Goal: Task Accomplishment & Management: Manage account settings

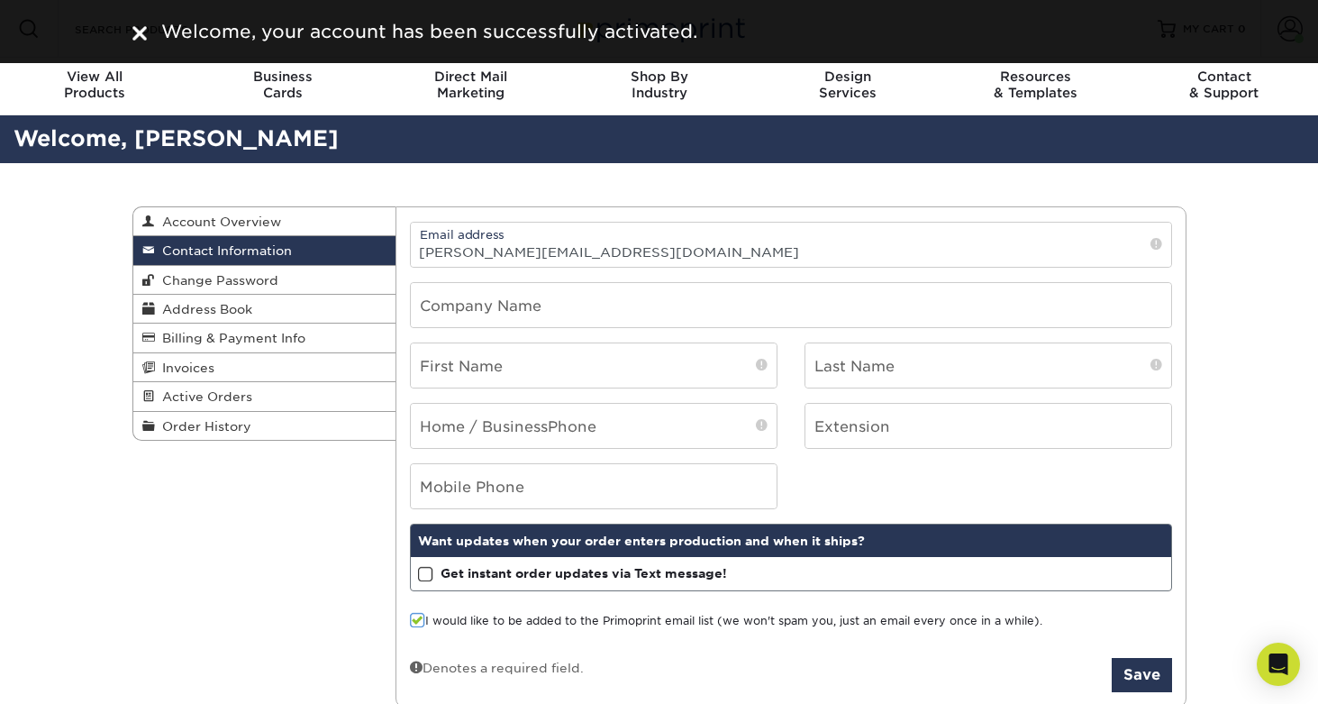
scroll to position [14, 0]
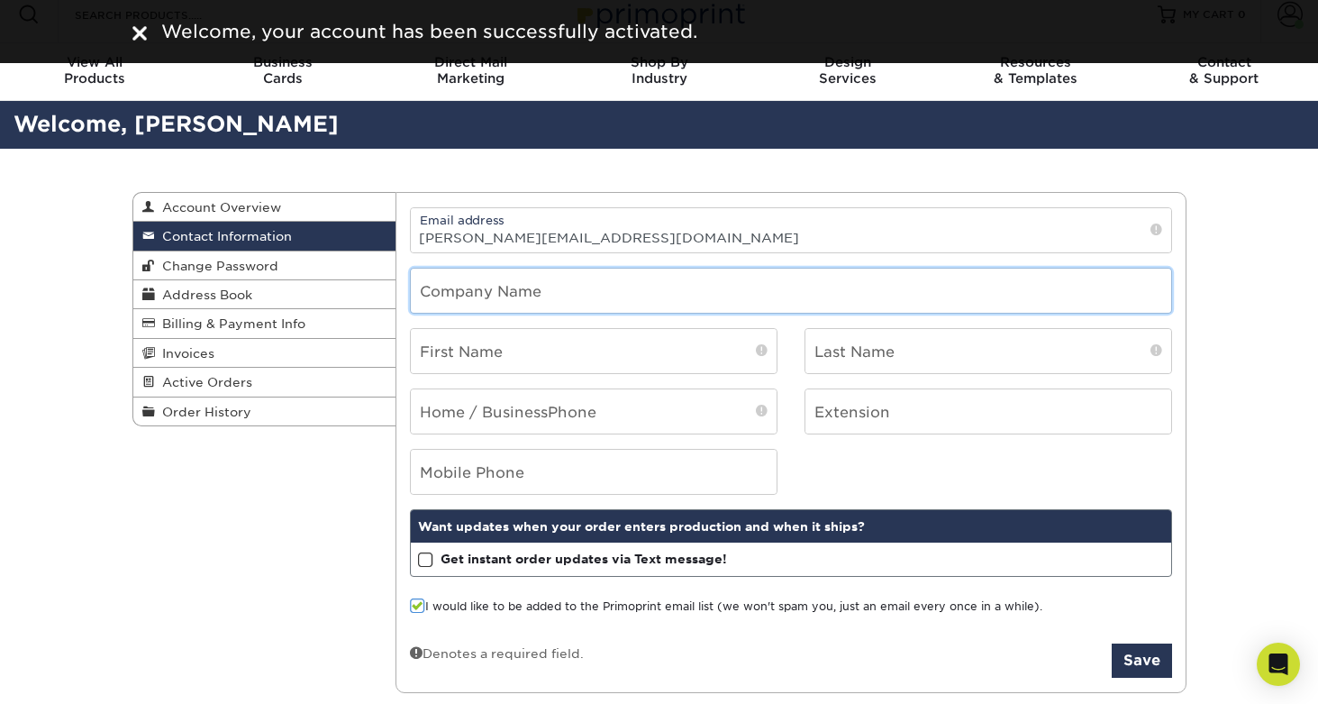
click at [745, 302] on input "text" at bounding box center [791, 291] width 761 height 44
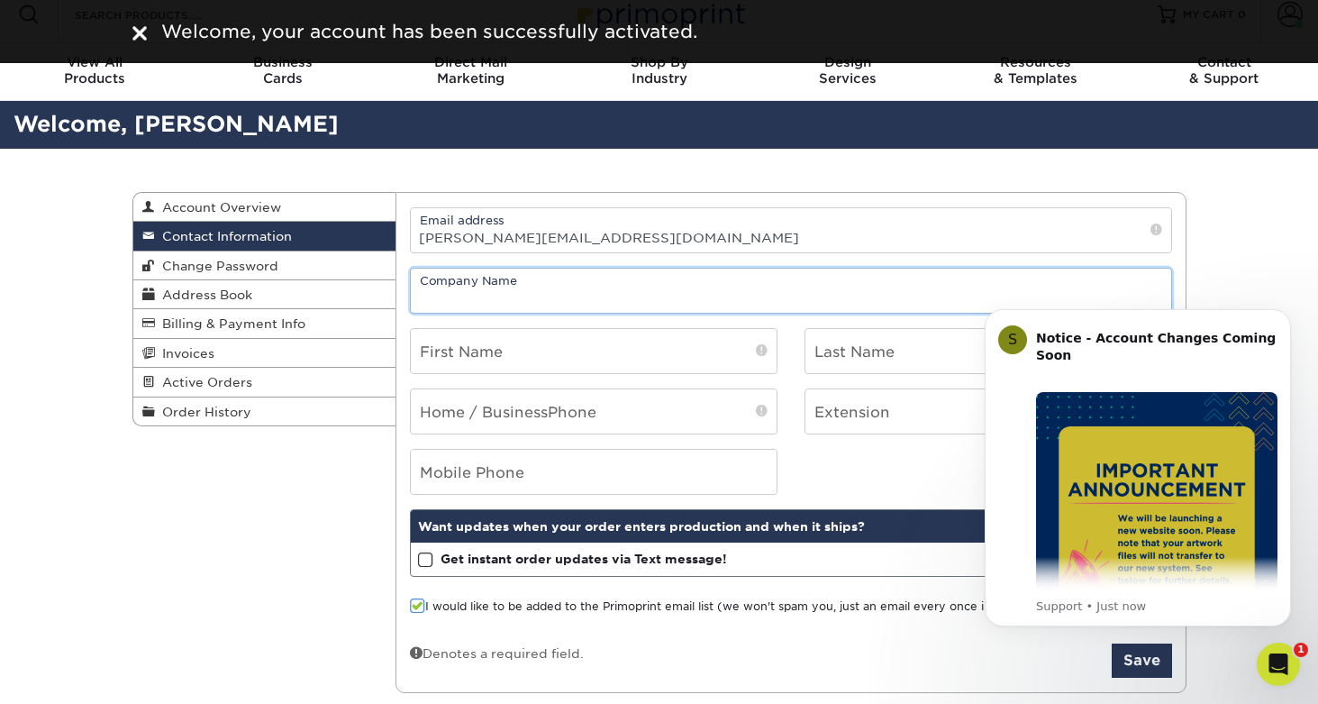
scroll to position [0, 0]
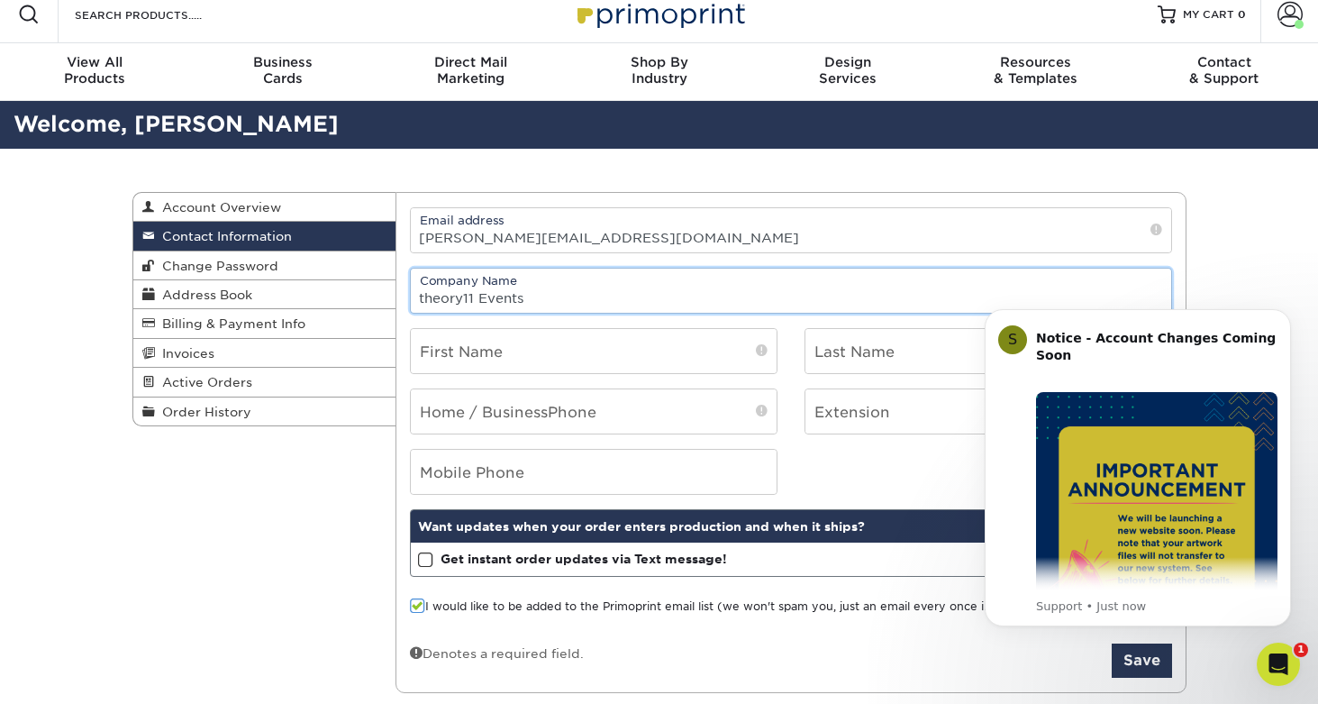
type input "theory11 Events"
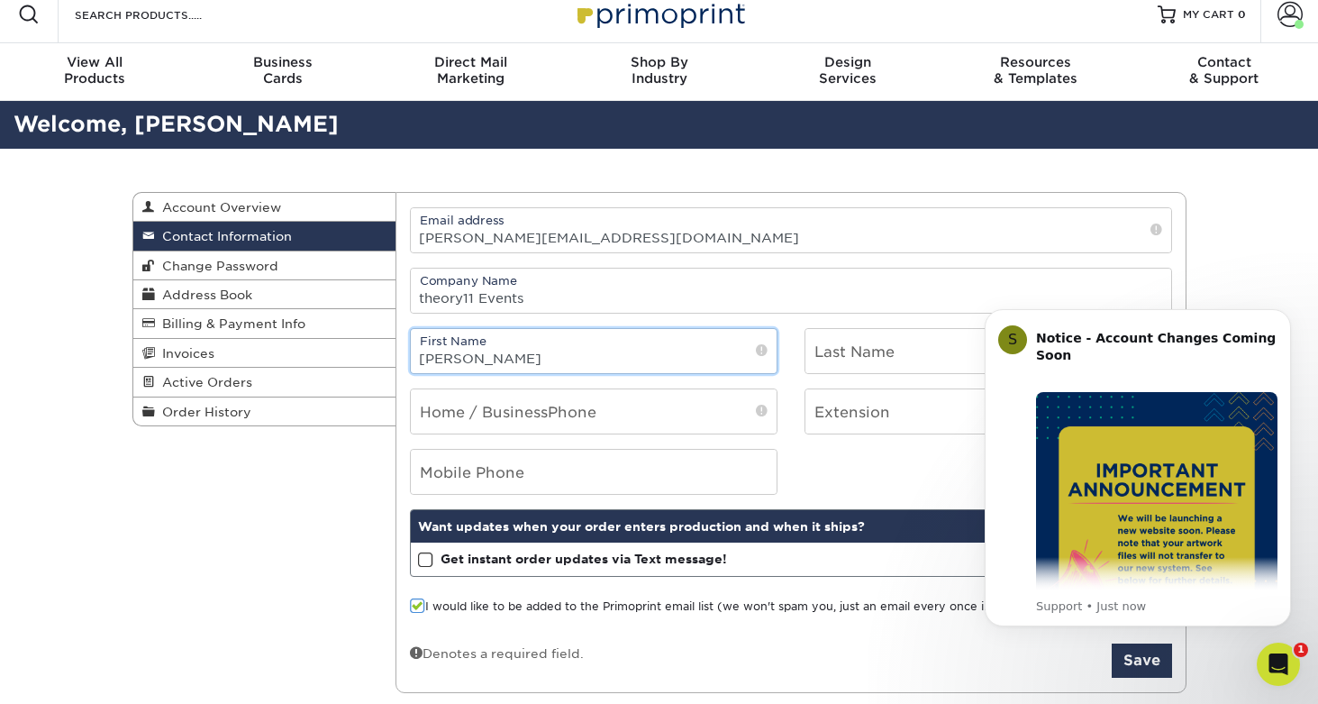
type input "[PERSON_NAME]"
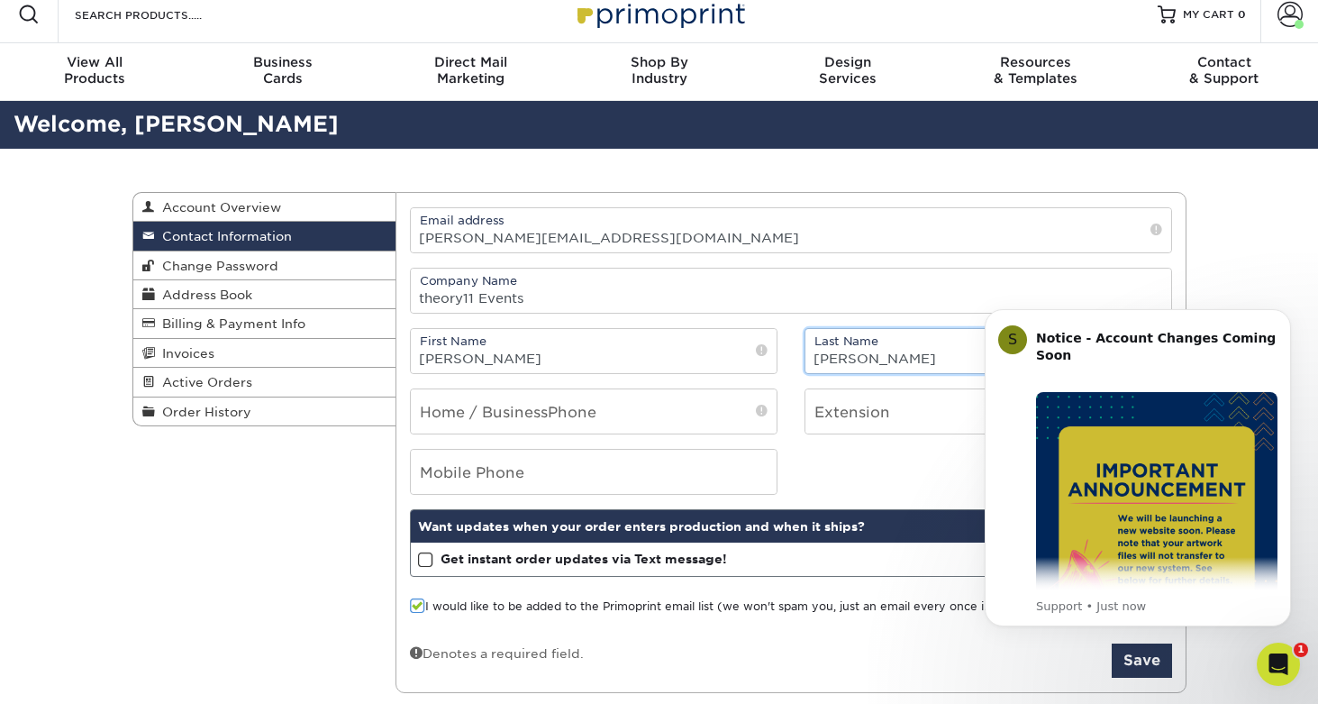
type input "[PERSON_NAME]"
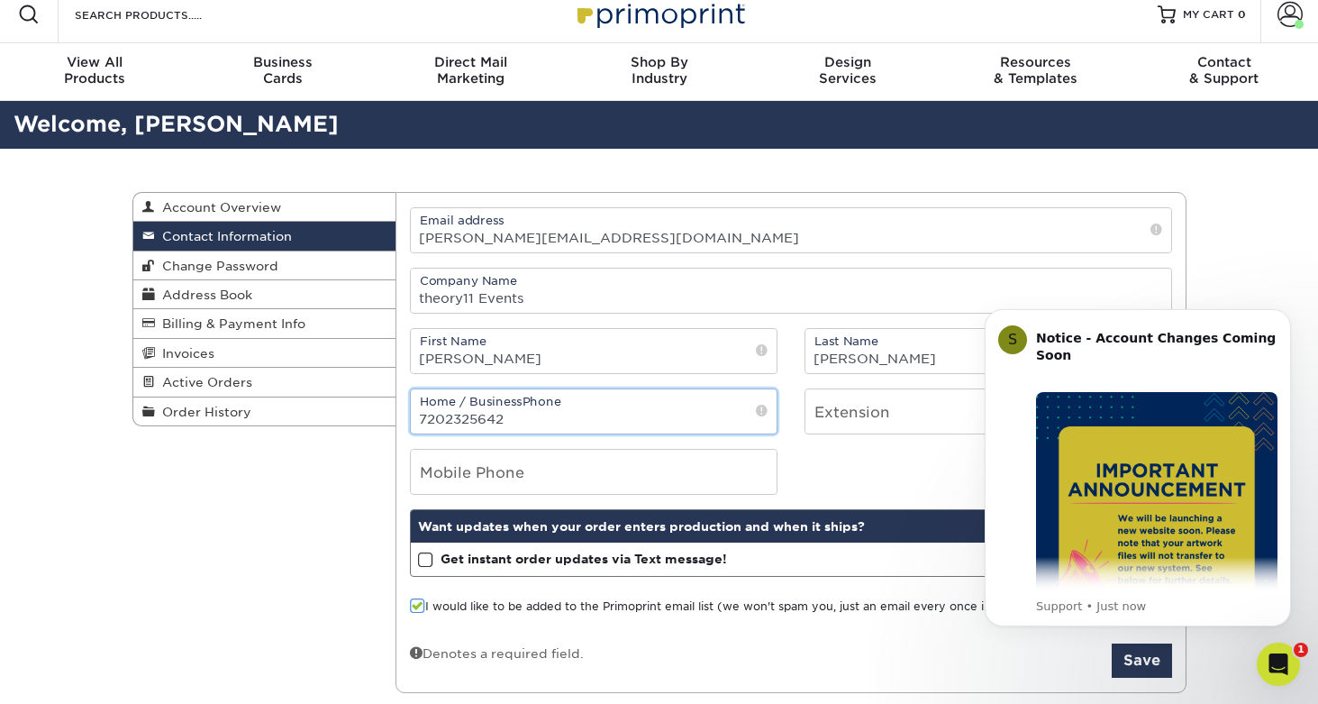
type input "7202325642"
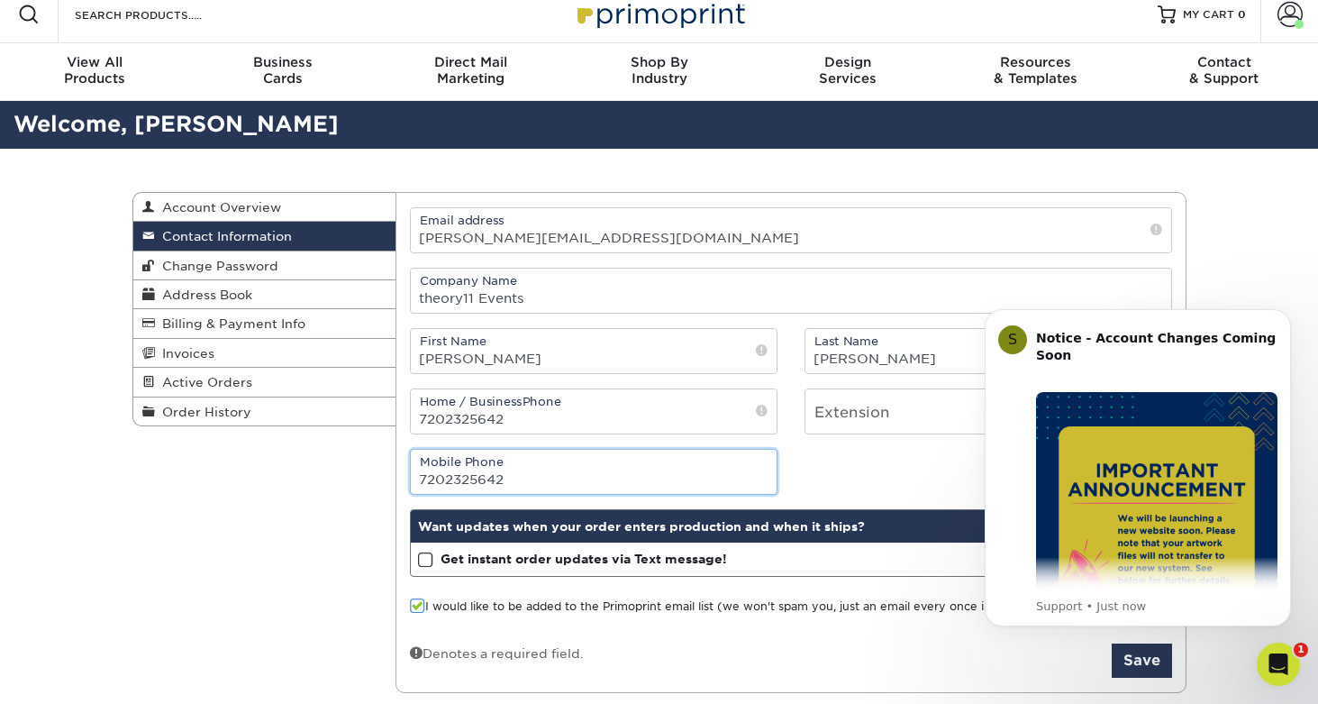
type input "7202325642"
click at [418, 561] on span at bounding box center [425, 559] width 15 height 17
click at [0, 0] on input "Get instant order updates via Text message!" at bounding box center [0, 0] width 0 height 0
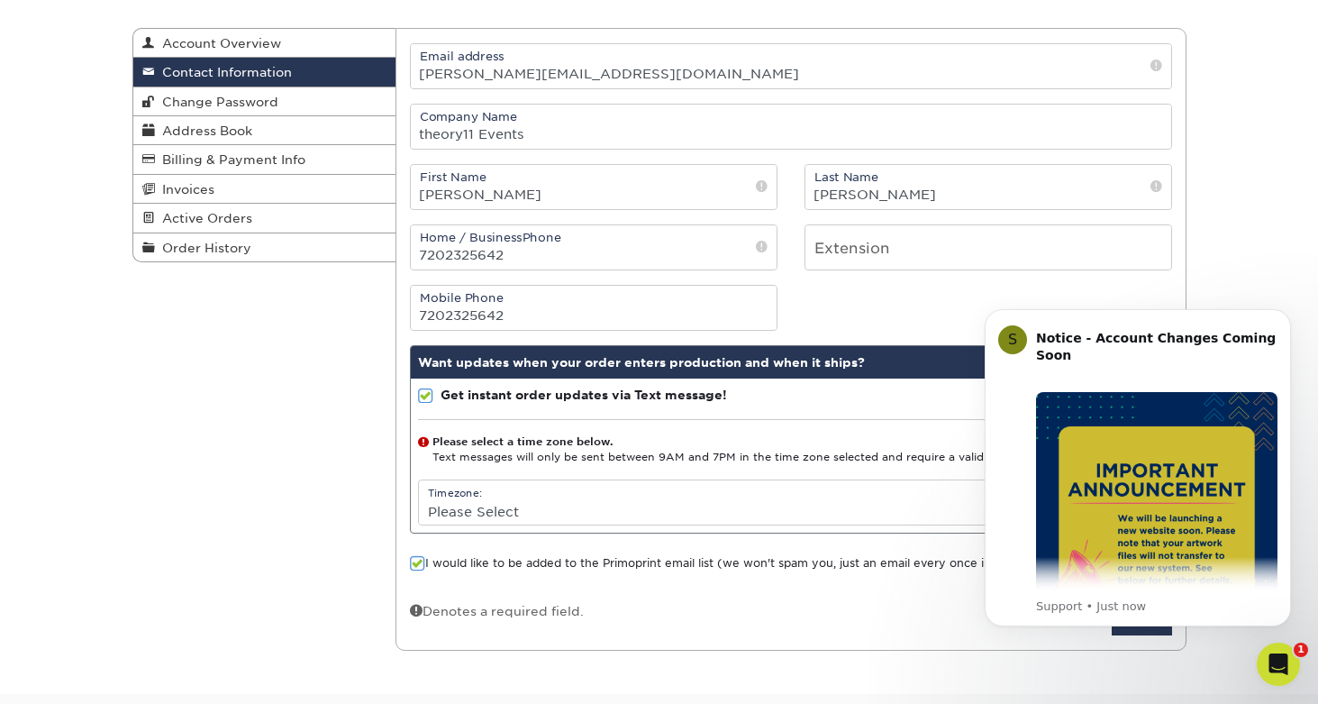
scroll to position [182, 0]
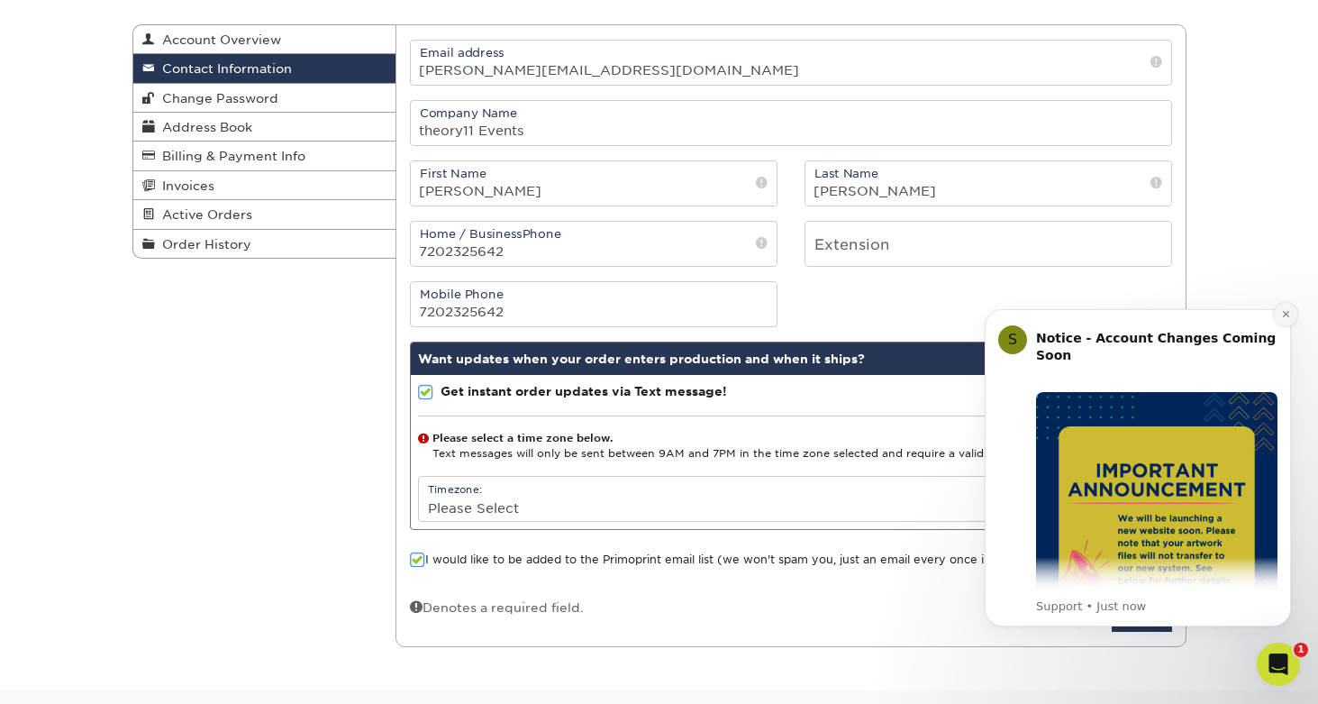
click at [1280, 316] on button "Dismiss notification" at bounding box center [1285, 314] width 23 height 23
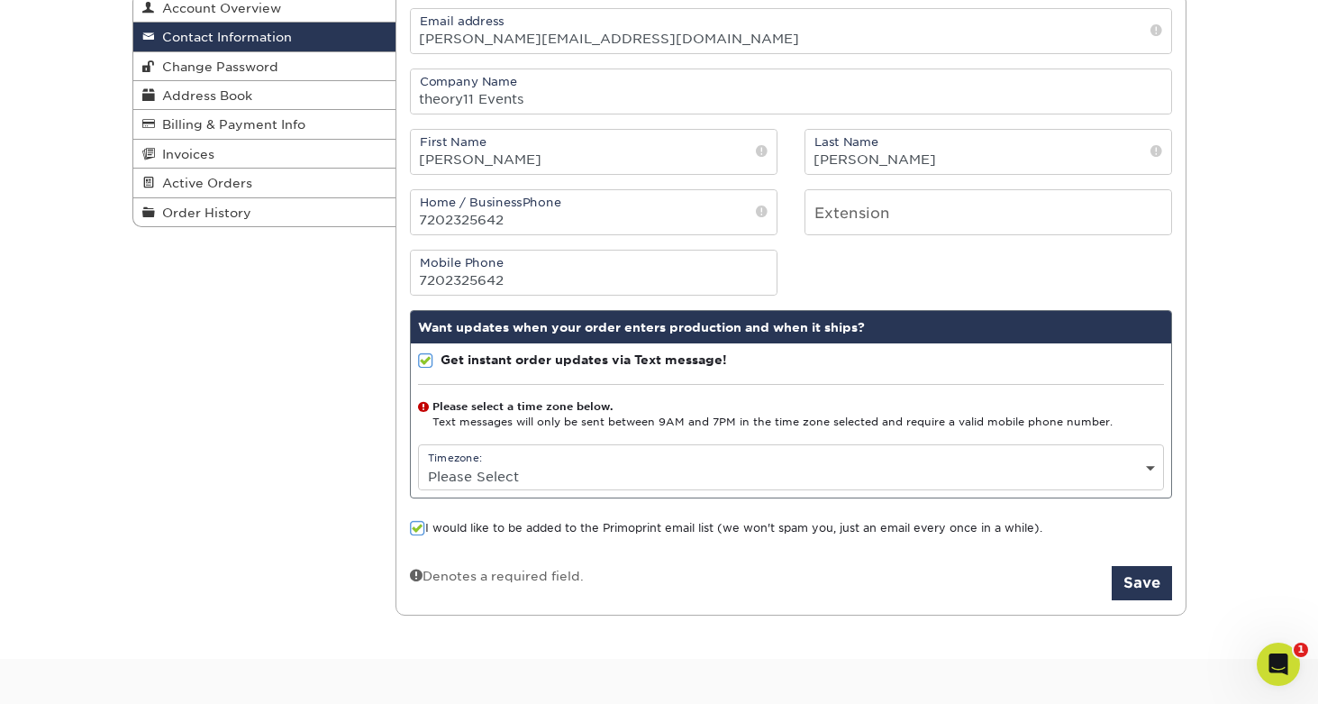
scroll to position [218, 0]
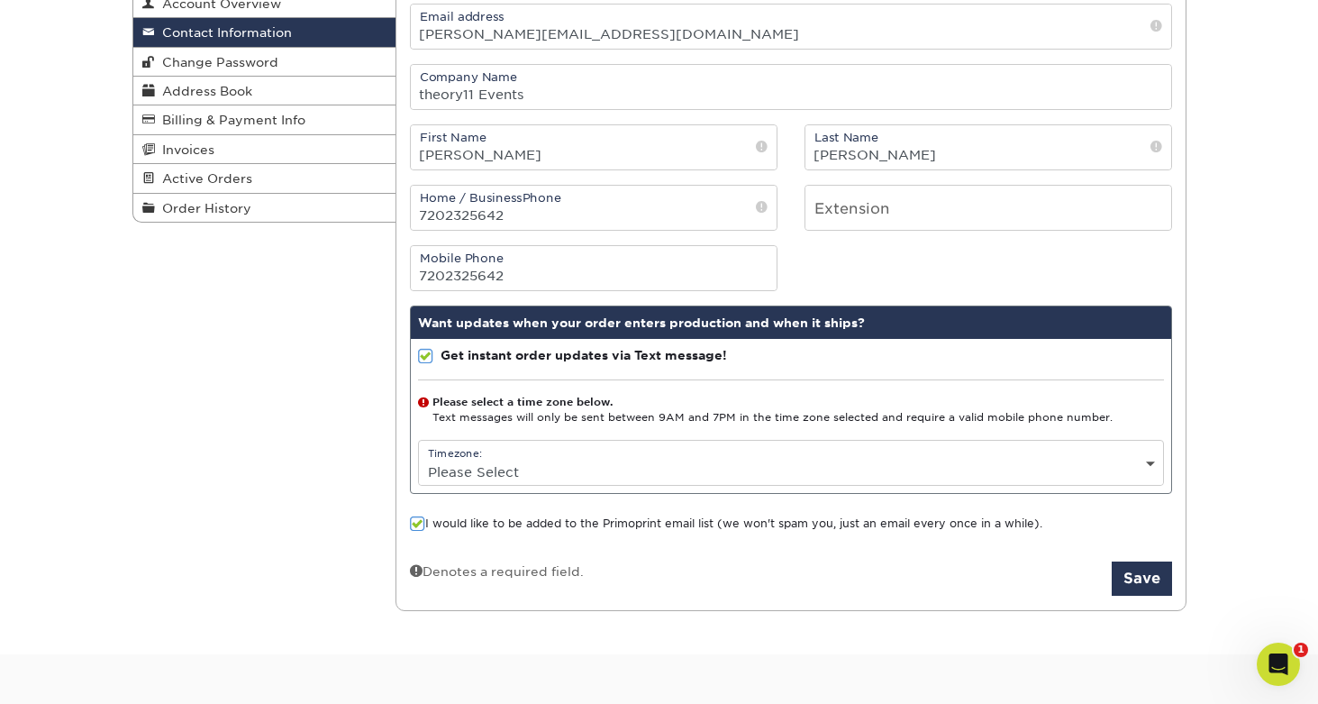
click at [901, 479] on select "Please Select (GMT -12:00) [GEOGRAPHIC_DATA], [GEOGRAPHIC_DATA] (GMT -11:00) [G…" at bounding box center [791, 472] width 744 height 26
select select "-5.0"
click at [419, 459] on select "Please Select (GMT -12:00) [GEOGRAPHIC_DATA], [GEOGRAPHIC_DATA] (GMT -11:00) [G…" at bounding box center [791, 472] width 744 height 26
click at [668, 467] on select "Please Select (GMT -12:00) [GEOGRAPHIC_DATA], [GEOGRAPHIC_DATA] (GMT -11:00) [G…" at bounding box center [791, 472] width 744 height 26
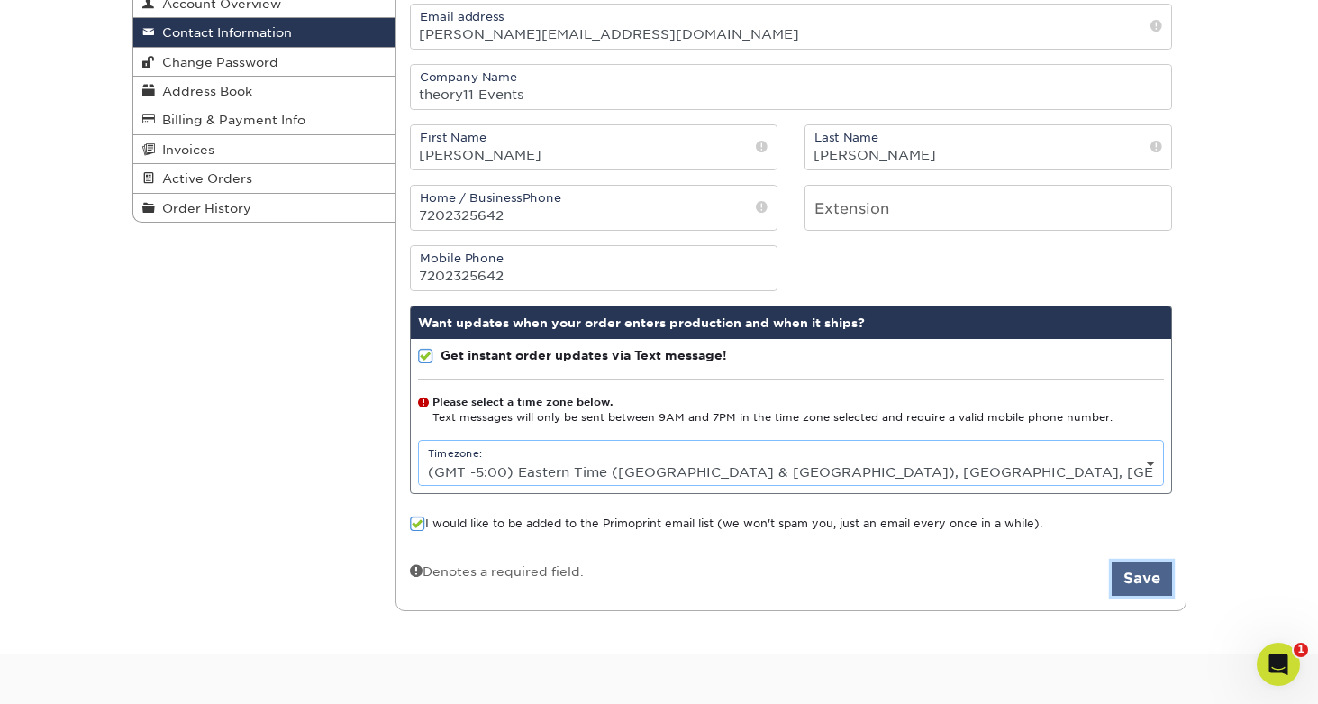
click at [1126, 564] on button "Save" at bounding box center [1142, 578] width 60 height 34
